Goal: Task Accomplishment & Management: Complete application form

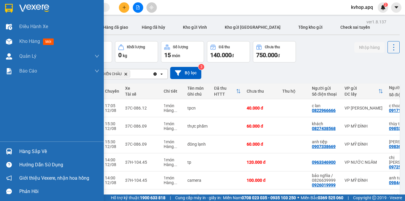
drag, startPoint x: 28, startPoint y: 159, endPoint x: 29, endPoint y: 152, distance: 6.8
click at [29, 154] on div "Hàng sắp về Hướng dẫn sử dụng Giới thiệu Vexere, nhận hoa hồng Phản hồi" at bounding box center [52, 170] width 104 height 57
click at [38, 152] on div "Hàng sắp về" at bounding box center [59, 151] width 80 height 9
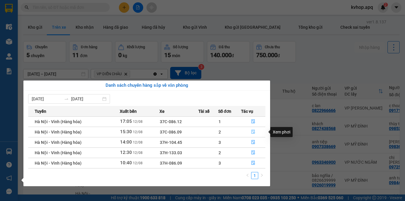
click at [253, 133] on icon "file-done" at bounding box center [253, 132] width 4 height 4
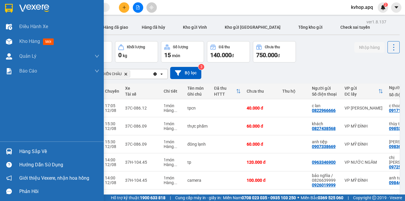
drag, startPoint x: 21, startPoint y: 149, endPoint x: 36, endPoint y: 147, distance: 15.7
click at [23, 149] on div "Hàng sắp về" at bounding box center [59, 151] width 80 height 9
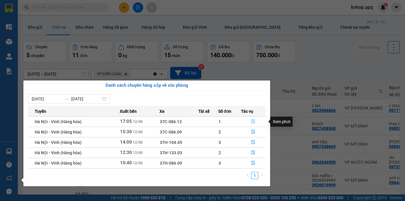
click at [253, 120] on icon "file-done" at bounding box center [253, 122] width 4 height 4
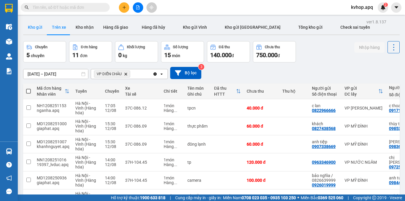
click at [39, 29] on button "Kho gửi" at bounding box center [35, 27] width 24 height 14
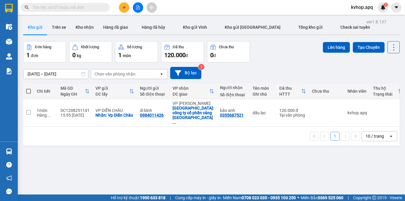
click at [125, 12] on button at bounding box center [124, 7] width 10 height 10
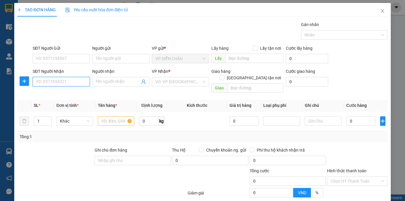
click at [59, 85] on input "SĐT Người Nhận" at bounding box center [61, 81] width 57 height 9
type input "0915923277"
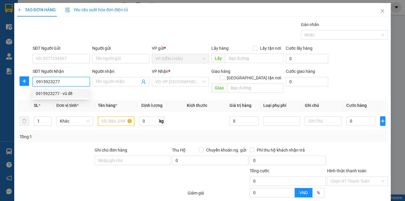
drag, startPoint x: 67, startPoint y: 96, endPoint x: 52, endPoint y: 66, distance: 32.8
click at [66, 95] on div "0915923277 - vũ đề" at bounding box center [61, 93] width 50 height 7
type input "vũ đề"
checkbox input "true"
type input "vp"
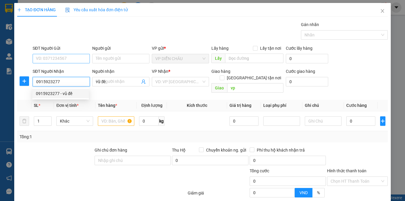
type input "0915923277"
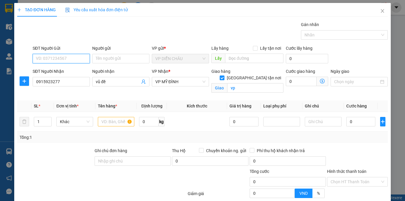
click at [50, 55] on input "SĐT Người Gửi" at bounding box center [61, 58] width 57 height 9
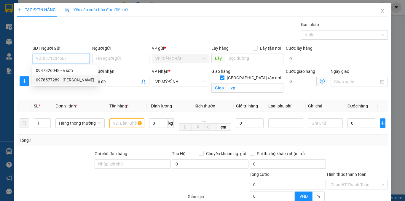
click at [66, 79] on div "0978577289 - [PERSON_NAME]" at bounding box center [65, 80] width 58 height 7
type input "0978577289"
type input "[PERSON_NAME]"
checkbox input "true"
type input "vp dc"
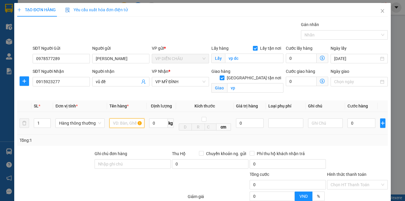
click at [119, 121] on input "text" at bounding box center [126, 123] width 35 height 9
type input "mẫu răng"
click at [348, 123] on input "0" at bounding box center [362, 123] width 28 height 9
type input "3"
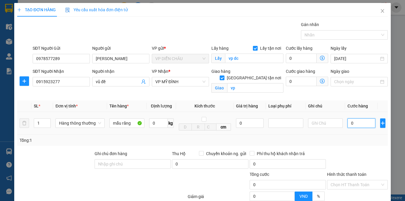
type input "3"
type input "30"
type input "300"
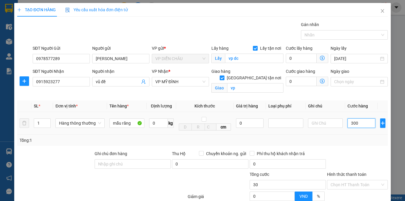
type input "300"
type input "3.000"
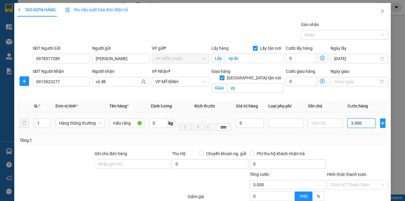
type input "30.000"
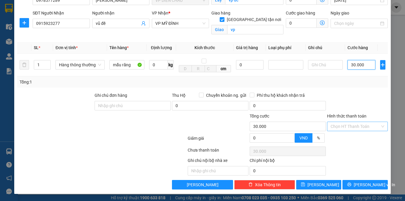
type input "30.000"
click at [350, 125] on input "Hình thức thanh toán" at bounding box center [356, 126] width 50 height 9
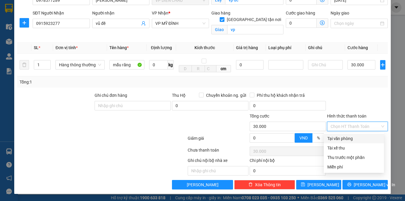
click at [340, 139] on div "Tại văn phòng" at bounding box center [353, 139] width 53 height 7
type input "0"
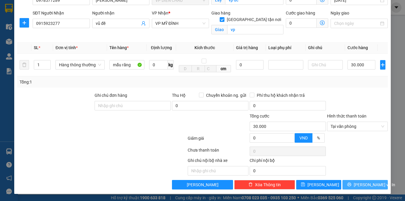
click at [346, 182] on button "[PERSON_NAME] và In" at bounding box center [365, 184] width 45 height 9
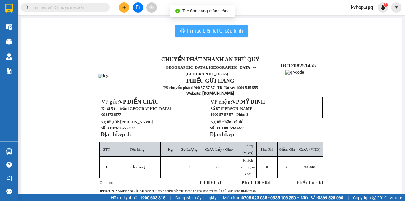
click at [205, 34] on span "In mẫu biên lai tự cấu hình" at bounding box center [215, 30] width 56 height 7
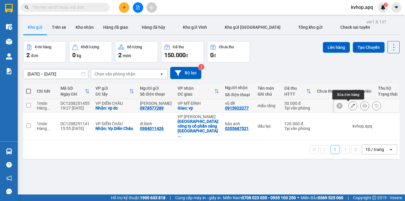
click at [351, 107] on button at bounding box center [353, 106] width 8 height 10
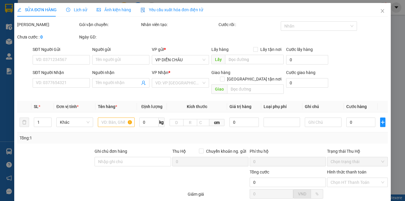
type input "0978577289"
type input "[PERSON_NAME]"
checkbox input "true"
type input "vp dc"
type input "0915923277"
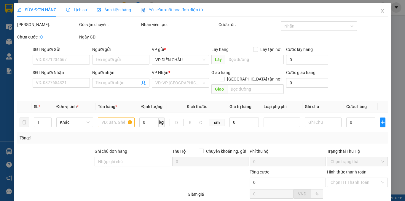
type input "vũ đề"
checkbox input "true"
type input "vp"
type input "30.000"
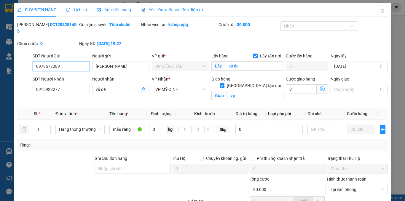
scroll to position [57, 0]
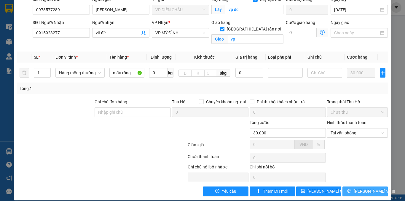
click at [347, 187] on button "[PERSON_NAME] và In" at bounding box center [365, 191] width 45 height 9
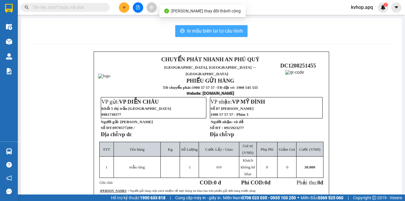
click at [202, 28] on button "In mẫu biên lai tự cấu hình" at bounding box center [211, 31] width 72 height 12
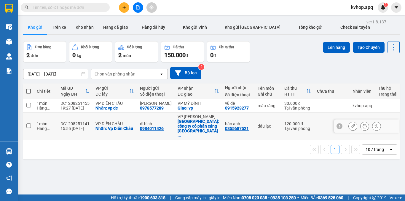
click at [343, 122] on div at bounding box center [366, 126] width 65 height 13
click at [351, 124] on icon at bounding box center [353, 126] width 4 height 4
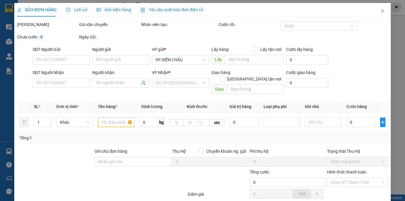
type input "0984011426"
type input "dì bình"
checkbox input "true"
type input "Vp Diễn Châu"
type input "0355687521"
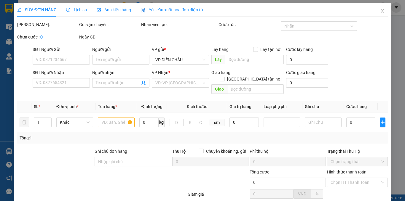
type input "bảo anh"
checkbox input "true"
type input "công ty cổ phần cảng [GEOGRAPHIC_DATA] , [GEOGRAPHIC_DATA] , [GEOGRAPHIC_DATA] …"
type input "120.000"
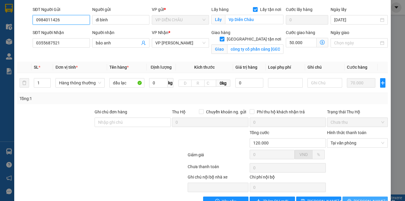
scroll to position [57, 0]
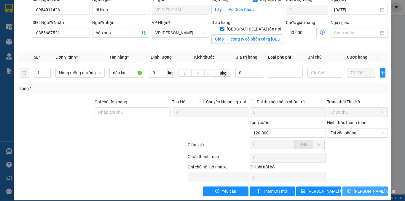
click at [351, 189] on icon "printer" at bounding box center [349, 191] width 4 height 4
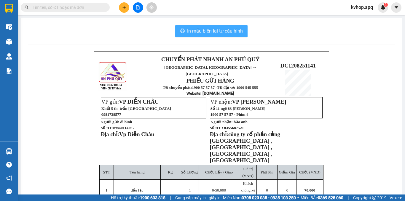
click at [218, 29] on span "In mẫu biên lai tự cấu hình" at bounding box center [215, 30] width 56 height 7
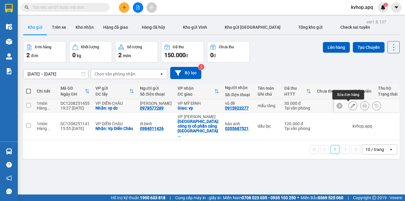
click at [351, 106] on icon at bounding box center [353, 106] width 4 height 4
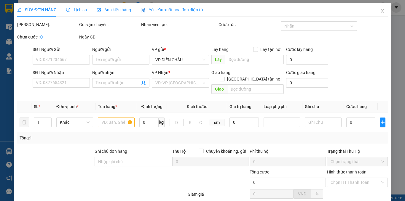
type input "0978577289"
type input "[PERSON_NAME]"
checkbox input "true"
type input "vp dc"
type input "0915923277"
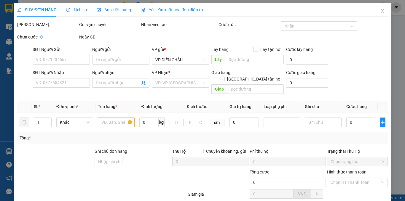
type input "vũ đề"
checkbox input "true"
type input "vp"
type input "30.000"
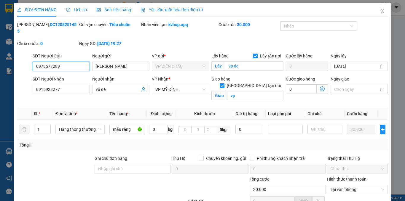
scroll to position [47, 0]
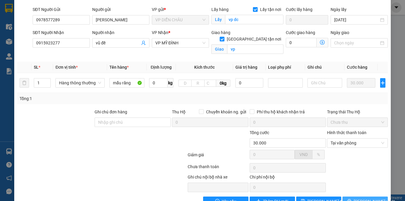
click at [361, 199] on button "[PERSON_NAME] và In" at bounding box center [365, 201] width 45 height 9
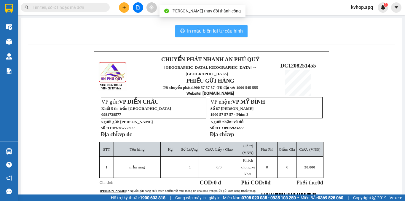
click at [219, 30] on span "In mẫu biên lai tự cấu hình" at bounding box center [215, 30] width 56 height 7
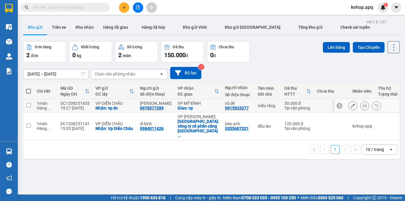
click at [351, 106] on icon at bounding box center [353, 106] width 4 height 4
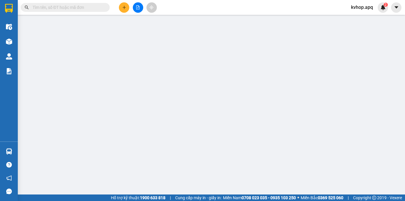
type input "0978577289"
type input "[PERSON_NAME]"
checkbox input "true"
type input "vp dc"
type input "0915923277"
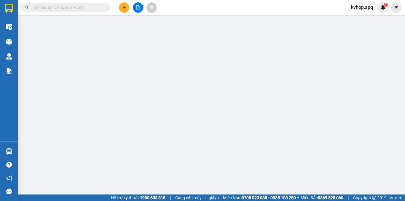
type input "vũ đề"
checkbox input "true"
type input "vp"
type input "30.000"
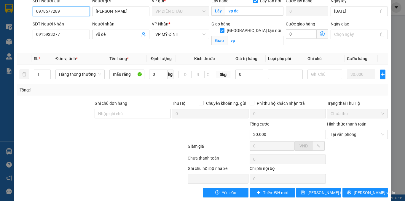
scroll to position [57, 0]
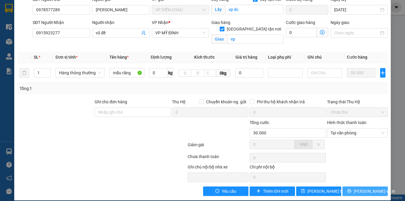
click at [348, 187] on button "[PERSON_NAME] và In" at bounding box center [365, 191] width 45 height 9
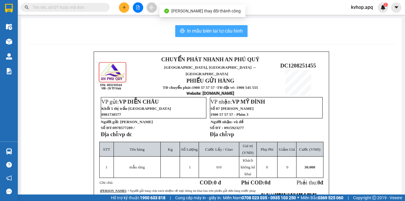
click at [210, 33] on span "In mẫu biên lai tự cấu hình" at bounding box center [215, 30] width 56 height 7
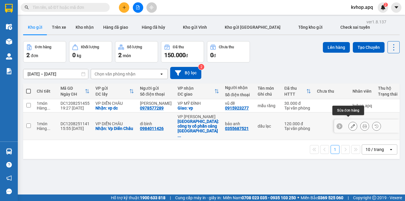
click at [351, 124] on icon at bounding box center [353, 126] width 4 height 4
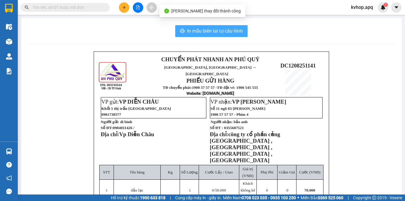
click at [224, 29] on span "In mẫu biên lai tự cấu hình" at bounding box center [215, 30] width 56 height 7
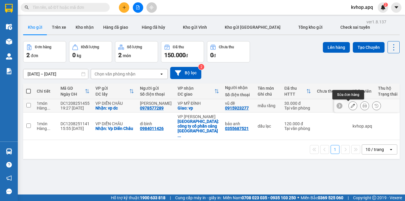
click at [351, 105] on icon at bounding box center [353, 106] width 4 height 4
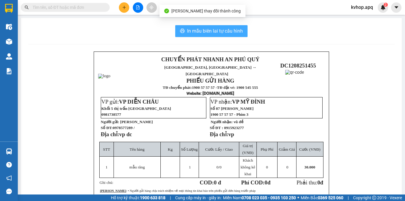
click at [189, 31] on span "In mẫu biên lai tự cấu hình" at bounding box center [215, 30] width 56 height 7
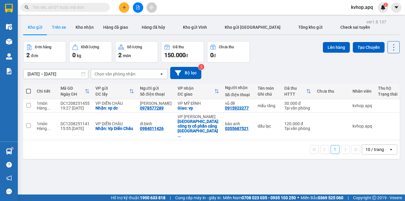
click at [67, 23] on button "Trên xe" at bounding box center [59, 27] width 24 height 14
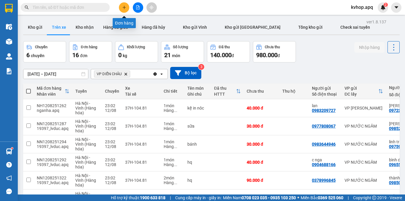
click at [124, 5] on button at bounding box center [124, 7] width 10 height 10
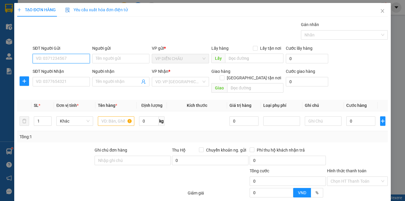
click at [67, 60] on input "SĐT Người Gửi" at bounding box center [61, 58] width 57 height 9
type input "0915446062"
click at [61, 67] on div "0915446062 - chị [PERSON_NAME]" at bounding box center [68, 70] width 72 height 9
type input "chị [PERSON_NAME]"
checkbox input "true"
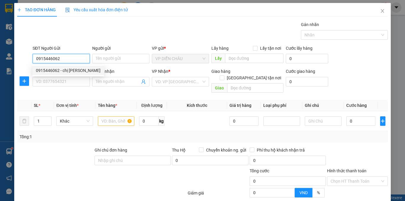
type input "vp"
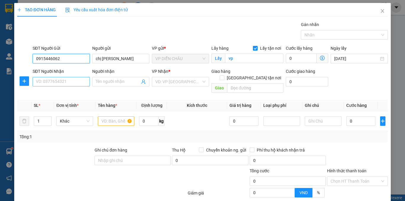
type input "0915446062"
click at [56, 82] on input "SĐT Người Nhận" at bounding box center [61, 81] width 57 height 9
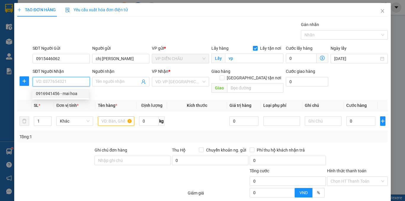
click at [72, 93] on div "0916941456 - mai hoa" at bounding box center [61, 93] width 50 height 7
type input "0916941456"
type input "mai hoa"
checkbox input "true"
type input "[STREET_ADDRESS]"
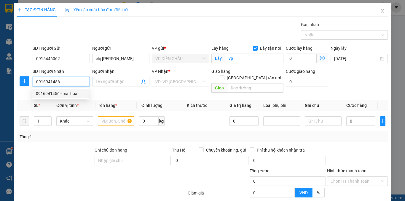
type input "50.000"
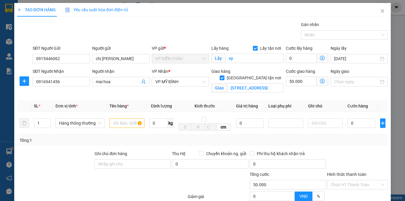
click at [320, 79] on icon "dollar-circle" at bounding box center [322, 81] width 5 height 5
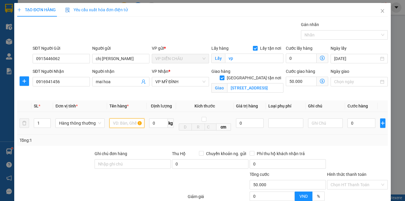
drag, startPoint x: 131, startPoint y: 126, endPoint x: 135, endPoint y: 121, distance: 5.9
click at [131, 125] on input "text" at bounding box center [126, 123] width 35 height 9
type input "thực phẩm"
click at [348, 124] on input "0" at bounding box center [362, 123] width 28 height 9
click at [340, 181] on input "Hình thức thanh toán" at bounding box center [356, 185] width 50 height 9
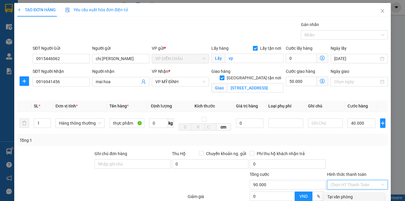
click at [337, 194] on div "Tại văn phòng" at bounding box center [353, 197] width 53 height 7
drag, startPoint x: 347, startPoint y: 184, endPoint x: 338, endPoint y: 176, distance: 12.6
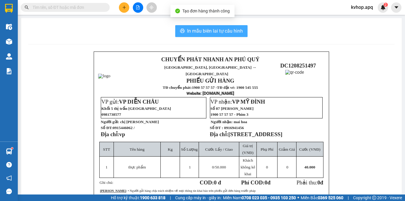
click at [189, 35] on span "In mẫu biên lai tự cấu hình" at bounding box center [215, 30] width 56 height 7
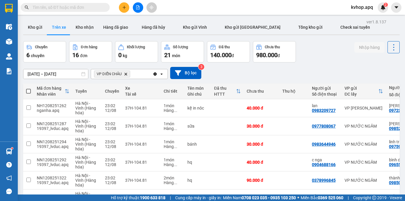
click at [36, 35] on div at bounding box center [211, 34] width 377 height 1
click at [36, 29] on button "Kho gửi" at bounding box center [35, 27] width 24 height 14
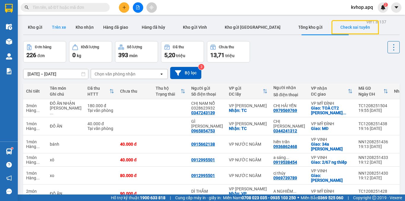
drag, startPoint x: 33, startPoint y: 27, endPoint x: 50, endPoint y: 31, distance: 17.2
click at [33, 28] on button "Kho gửi" at bounding box center [35, 27] width 24 height 14
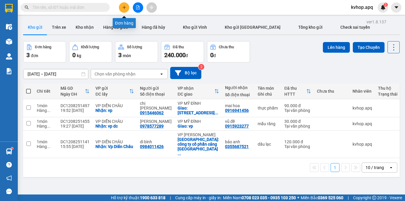
click at [125, 9] on icon "plus" at bounding box center [124, 7] width 4 height 4
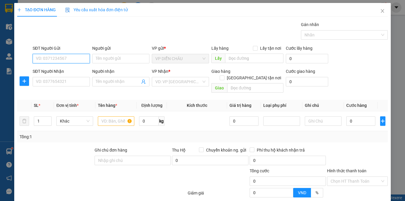
click at [66, 60] on input "SĐT Người Gửi" at bounding box center [61, 58] width 57 height 9
type input "0336099291"
click at [68, 73] on div "0336099291 - cô thanh" at bounding box center [61, 70] width 50 height 7
type input "cô thanh"
checkbox input "true"
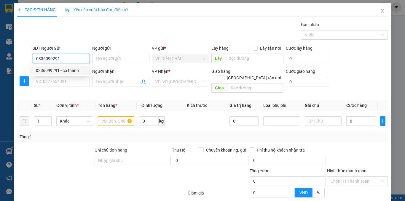
type input "vp dc"
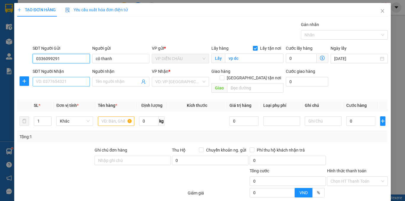
type input "0336099291"
click at [68, 79] on input "SĐT Người Nhận" at bounding box center [61, 81] width 57 height 9
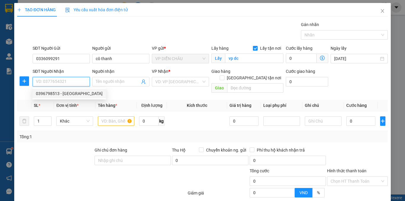
click at [61, 92] on div "0396798513 - [GEOGRAPHIC_DATA]" at bounding box center [69, 93] width 67 height 7
type input "0396798513"
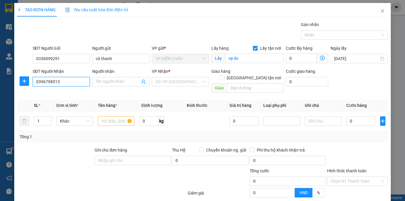
type input "đức anh"
checkbox input "true"
type input "vp md"
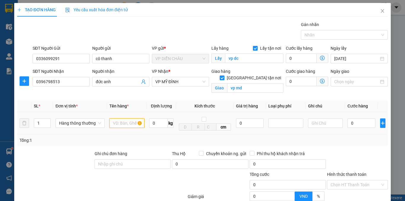
click at [117, 125] on input "text" at bounding box center [126, 123] width 35 height 9
type input "t"
type input "giấy tờ"
click at [348, 125] on input "0" at bounding box center [362, 123] width 28 height 9
type input "3"
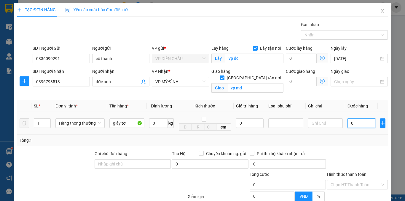
type input "3"
type input "30"
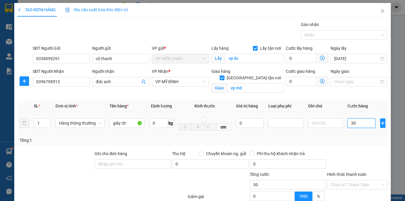
type input "300"
type input "3.000"
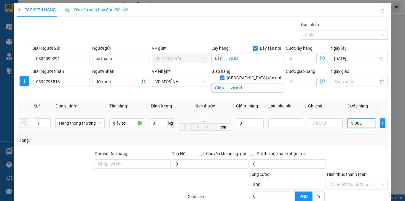
type input "3.000"
type input "30.000"
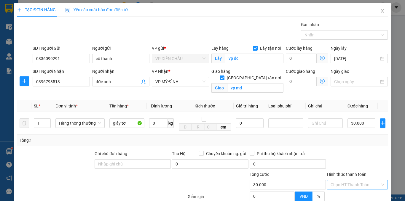
click at [348, 181] on input "Hình thức thanh toán" at bounding box center [356, 185] width 50 height 9
click at [348, 194] on div "Tại văn phòng" at bounding box center [353, 197] width 53 height 7
type input "0"
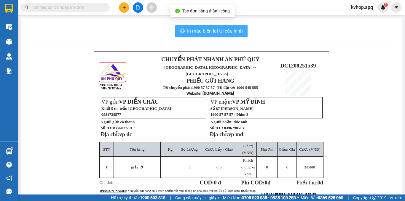
click at [188, 26] on button "In mẫu biên lai tự cấu hình" at bounding box center [211, 31] width 72 height 12
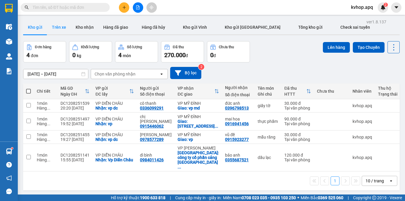
click at [62, 27] on button "Trên xe" at bounding box center [59, 27] width 24 height 14
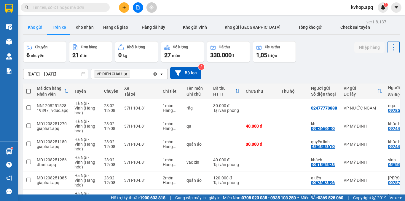
click at [29, 30] on button "Kho gửi" at bounding box center [35, 27] width 24 height 14
